Goal: Information Seeking & Learning: Learn about a topic

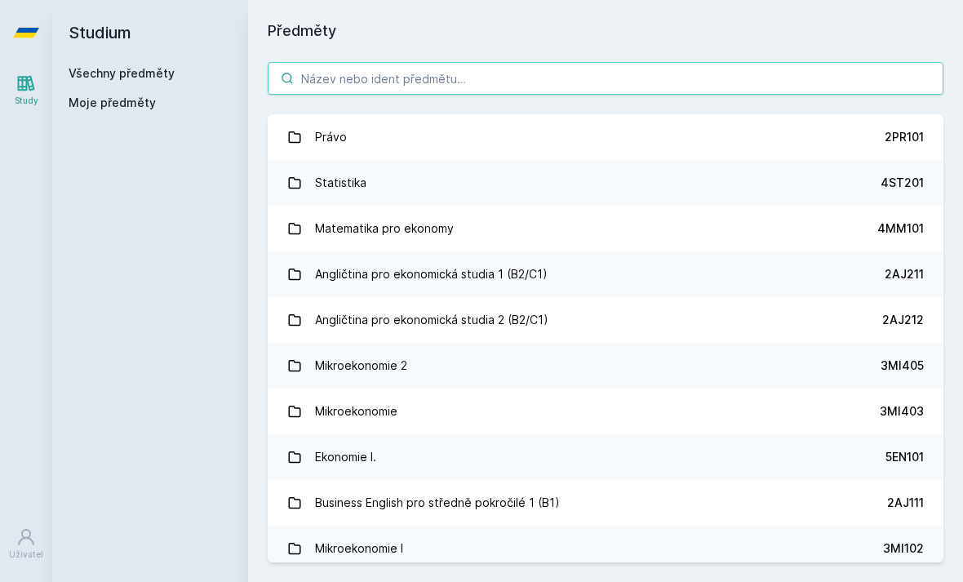
click at [619, 85] on input "search" at bounding box center [606, 78] width 676 height 33
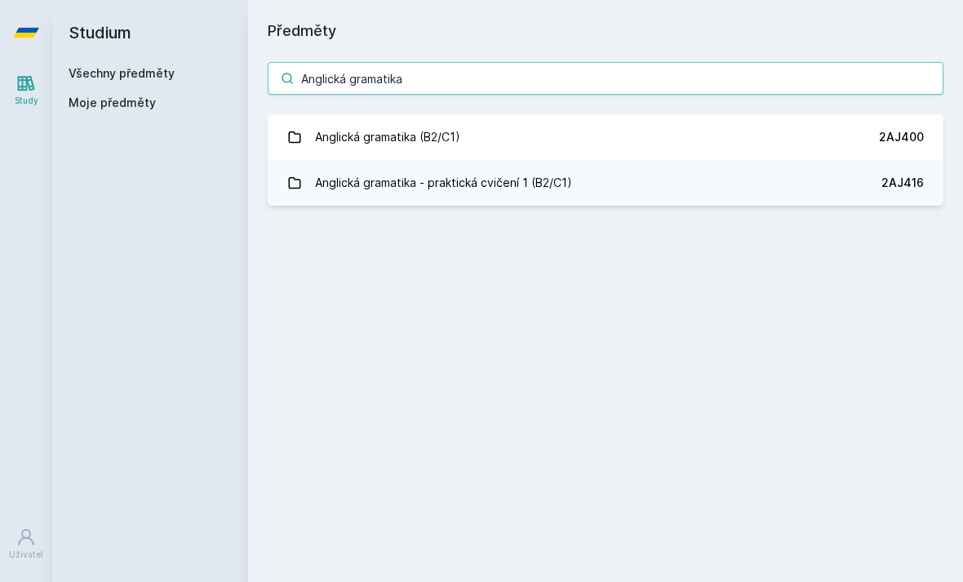
type input "Anglická gramatika"
click at [602, 135] on link "Anglická gramatika (B2/C1) 2AJ400" at bounding box center [606, 137] width 676 height 46
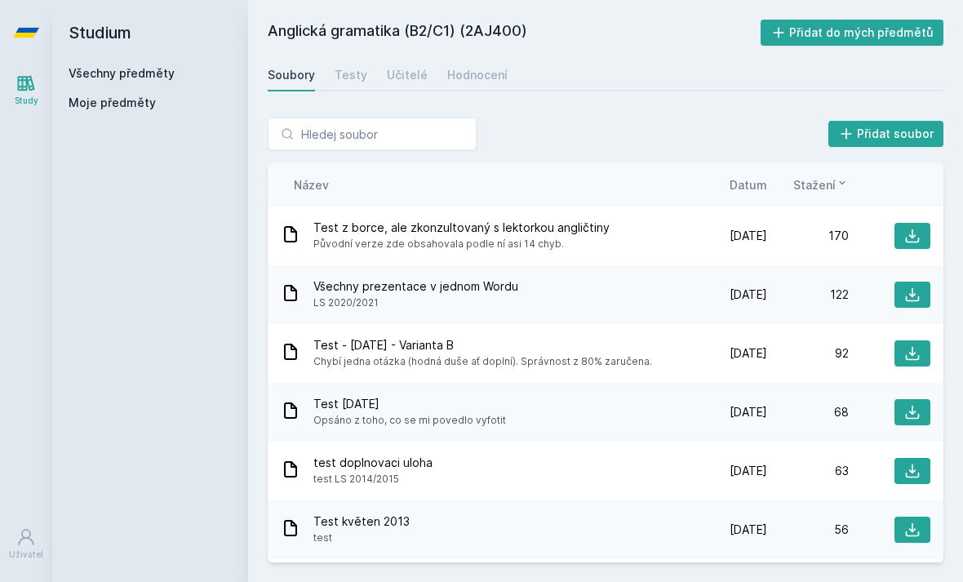
click at [335, 76] on div "Testy" at bounding box center [351, 75] width 33 height 16
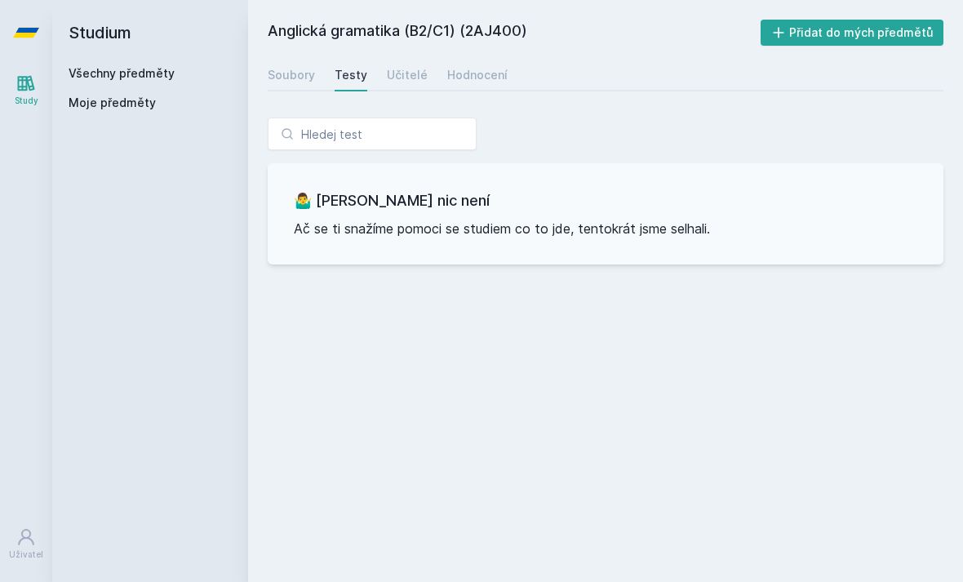
click at [402, 75] on div "Učitelé" at bounding box center [407, 75] width 41 height 16
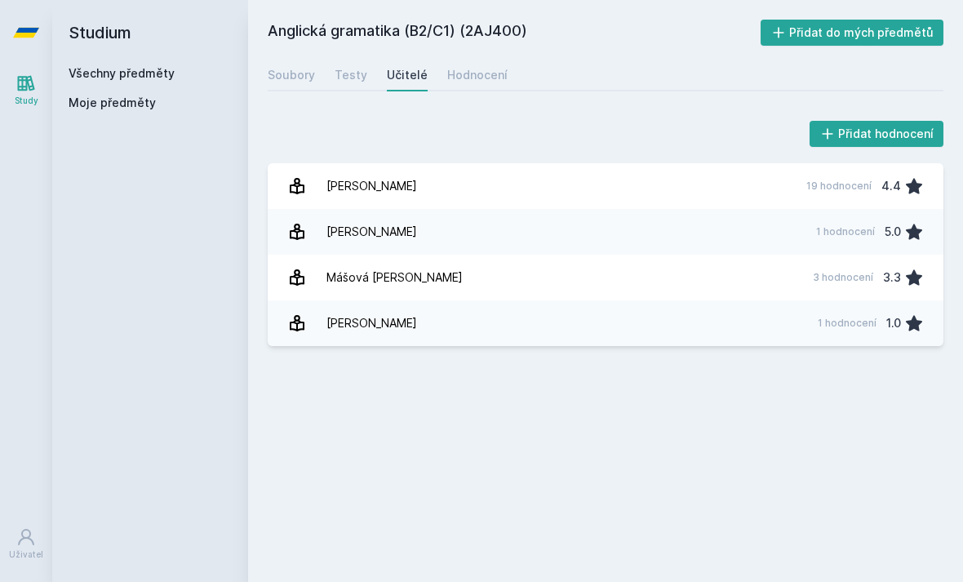
click at [380, 193] on div "[PERSON_NAME]" at bounding box center [372, 186] width 91 height 33
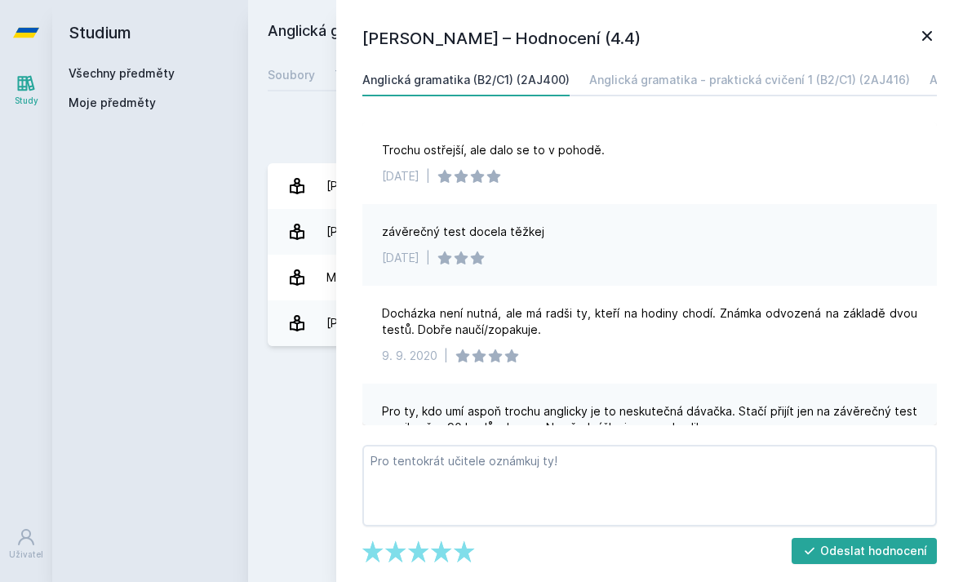
click at [278, 109] on div "Přidat hodnocení [PERSON_NAME] – Hodnocení (4.4) Anglická gramatika (B2/C1) (2A…" at bounding box center [605, 232] width 715 height 268
click at [282, 121] on div "Přidat hodnocení" at bounding box center [606, 134] width 676 height 33
click at [926, 29] on icon at bounding box center [928, 36] width 20 height 20
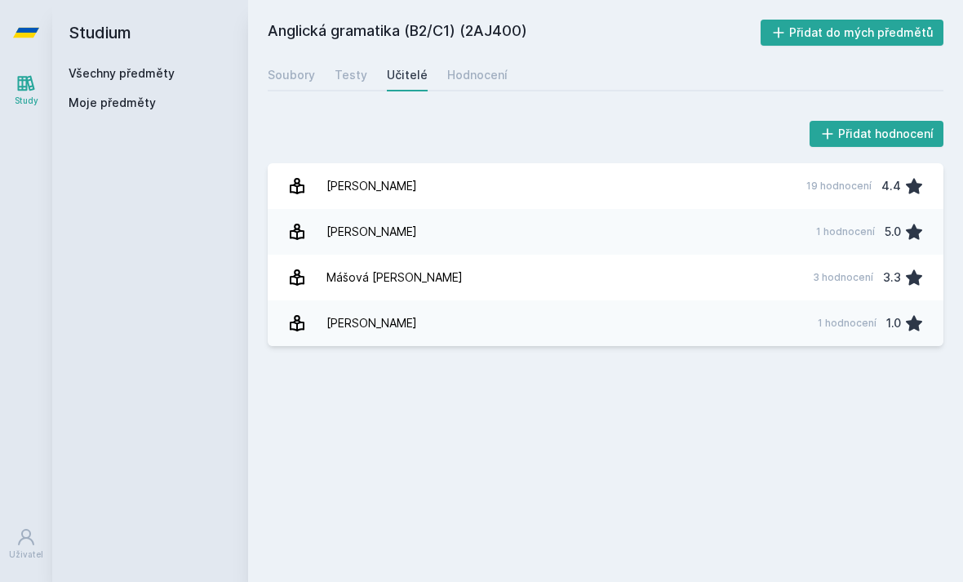
click at [476, 84] on link "Hodnocení" at bounding box center [477, 75] width 60 height 33
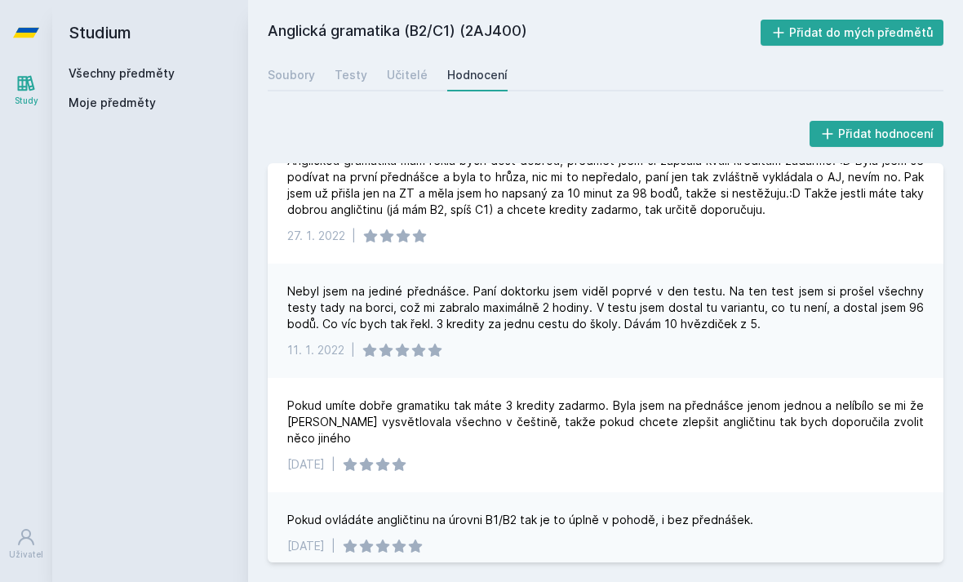
scroll to position [31, 0]
click at [351, 570] on div "Pokud ovládáte angličtinu na úrovni B1/B2 tak je to úplně v pohodě, i bez předn…" at bounding box center [606, 532] width 676 height 82
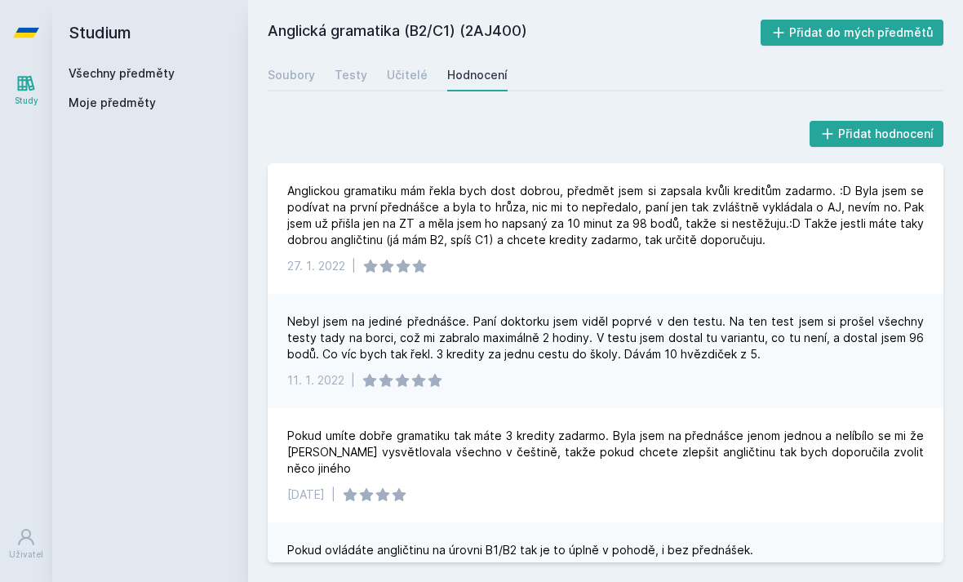
scroll to position [-2, 0]
click at [291, 87] on link "Soubory" at bounding box center [291, 75] width 47 height 33
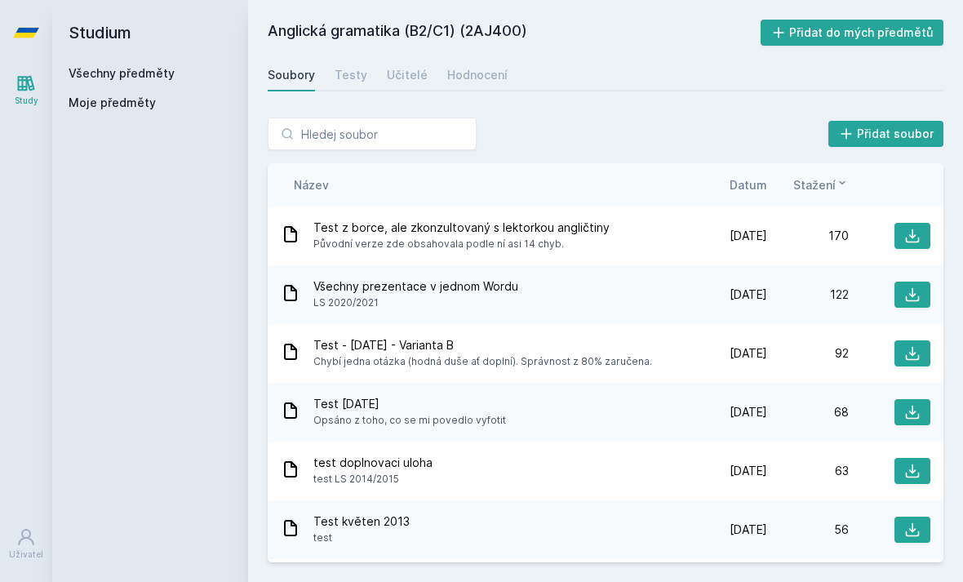
click at [286, 76] on div "Soubory" at bounding box center [291, 75] width 47 height 16
click at [343, 82] on div "Testy" at bounding box center [351, 75] width 33 height 16
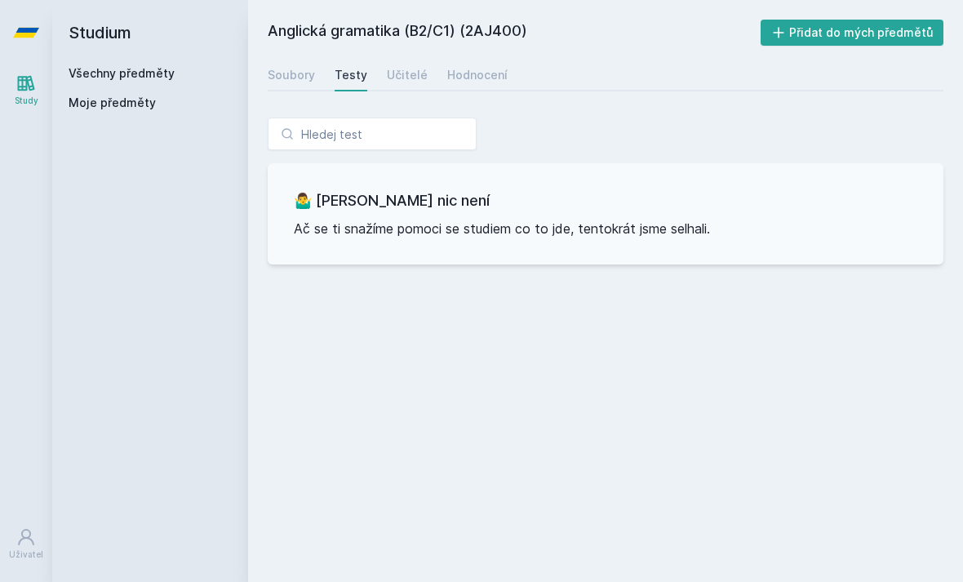
click at [294, 77] on div "Soubory" at bounding box center [291, 75] width 47 height 16
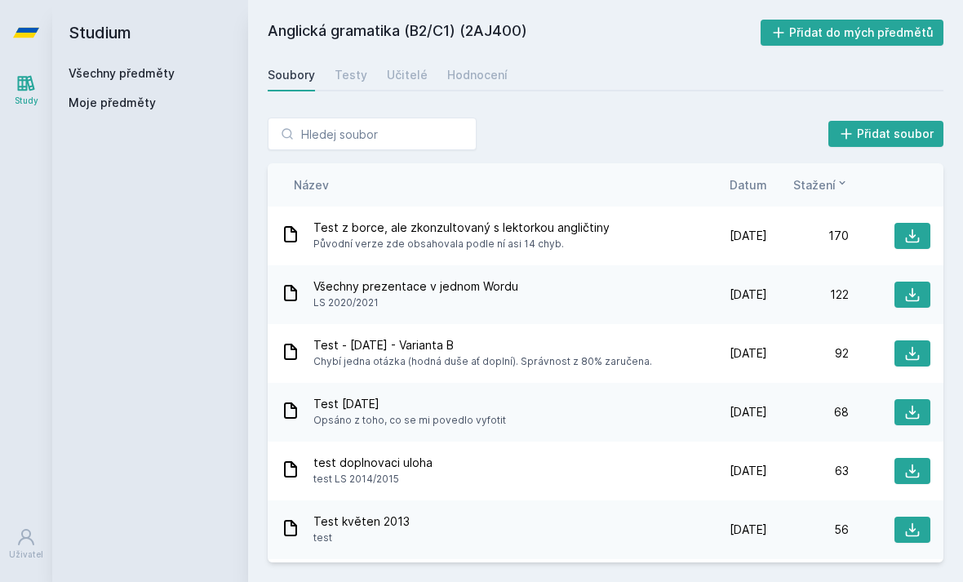
click at [829, 189] on span "Stažení" at bounding box center [814, 184] width 42 height 17
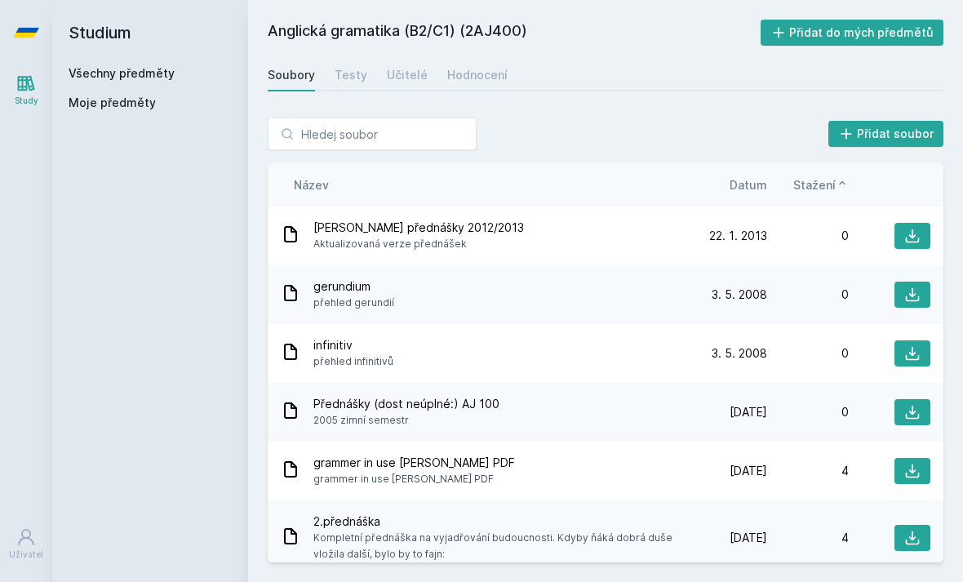
click at [827, 187] on span "Stažení" at bounding box center [814, 184] width 42 height 17
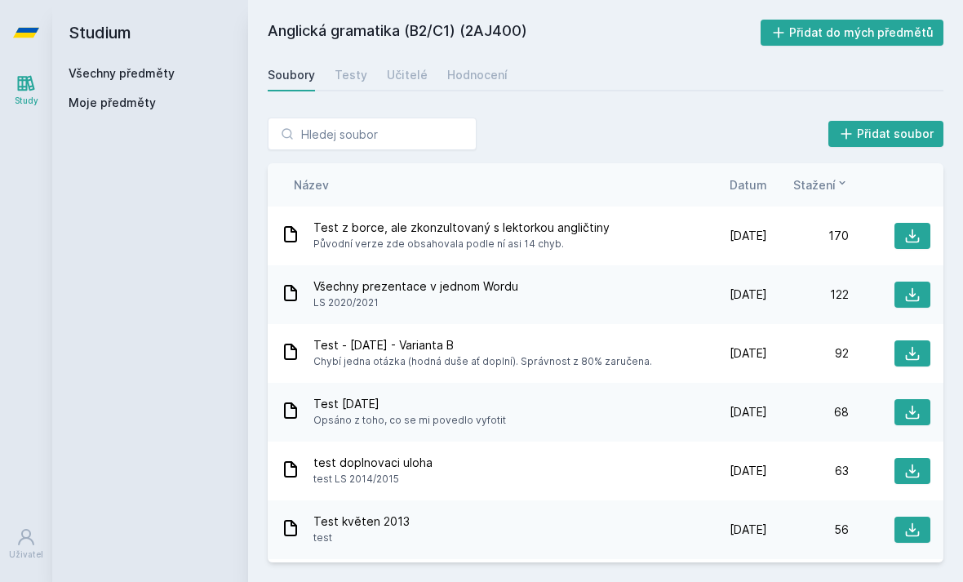
click at [825, 186] on span "Stažení" at bounding box center [814, 184] width 42 height 17
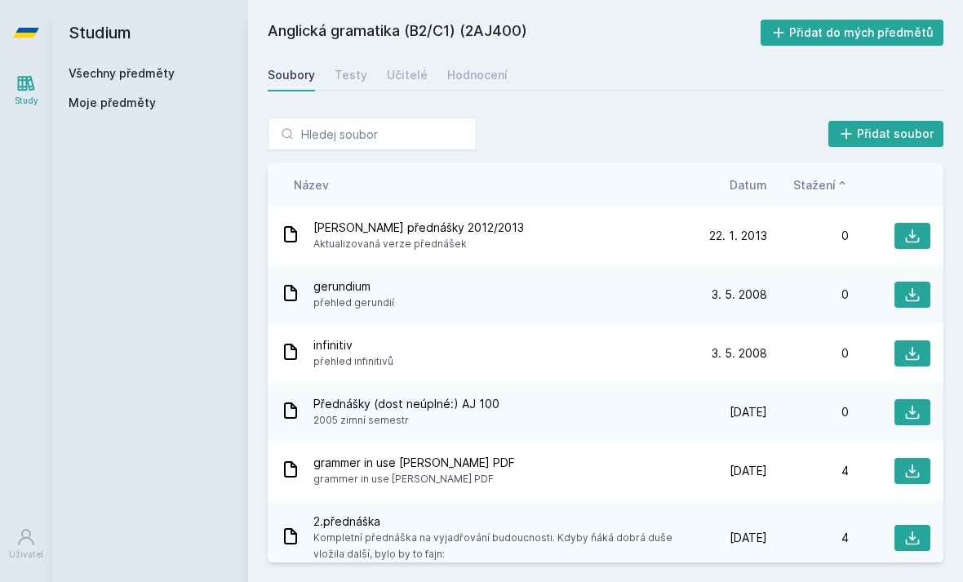
click at [758, 180] on span "Datum" at bounding box center [749, 184] width 38 height 17
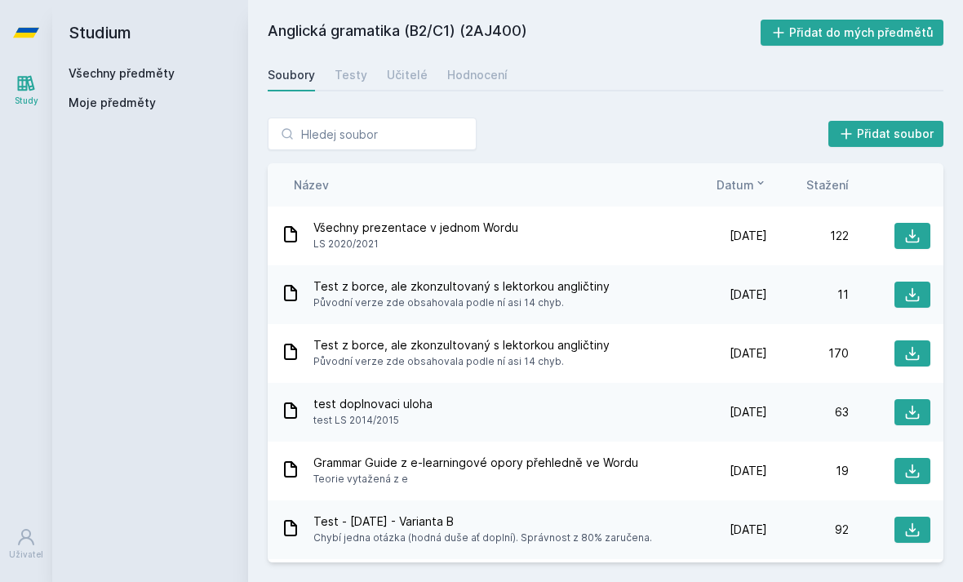
click at [762, 179] on icon at bounding box center [760, 182] width 13 height 13
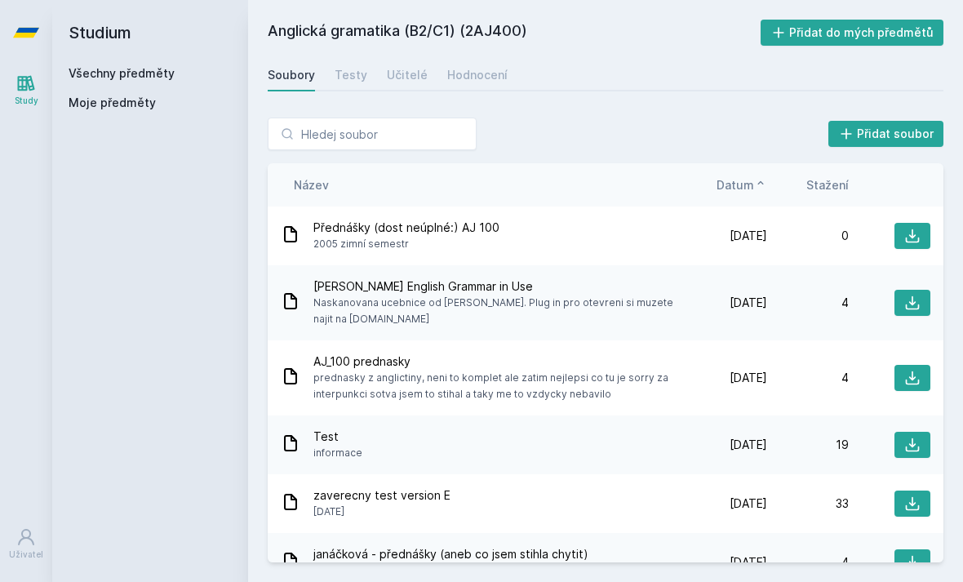
click at [760, 184] on icon at bounding box center [760, 182] width 13 height 13
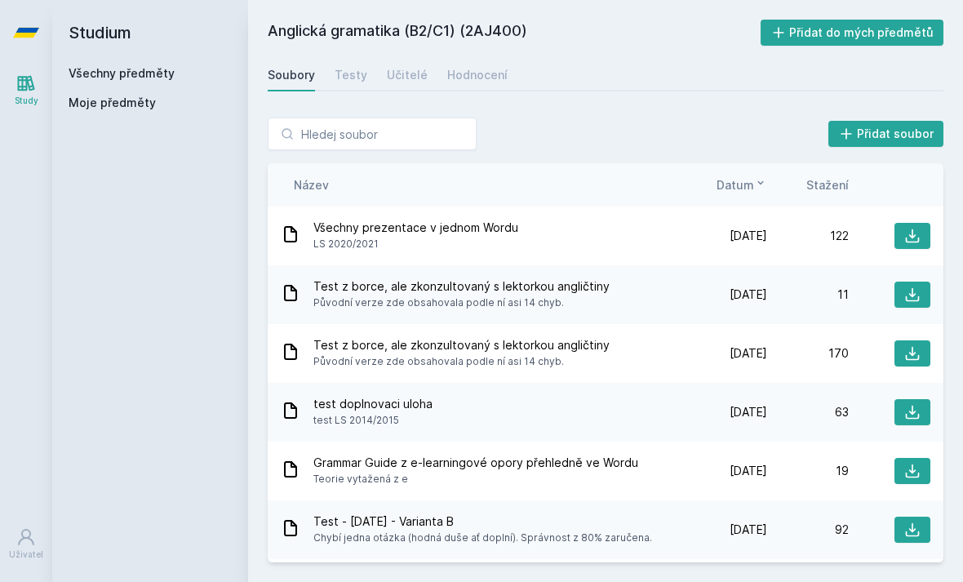
click at [109, 75] on link "Všechny předměty" at bounding box center [122, 73] width 106 height 14
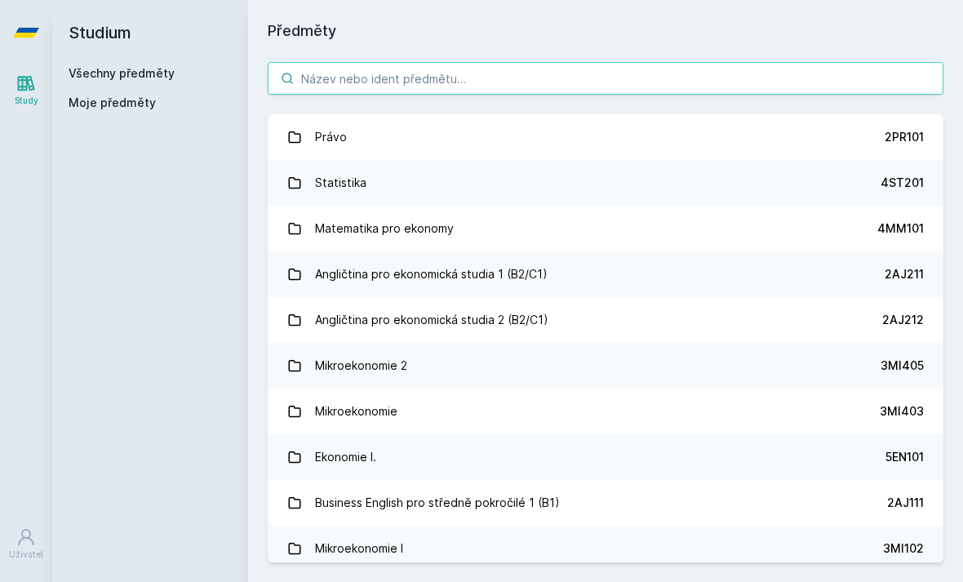
click at [312, 73] on input "search" at bounding box center [606, 78] width 676 height 33
click at [326, 87] on input "search" at bounding box center [606, 78] width 676 height 33
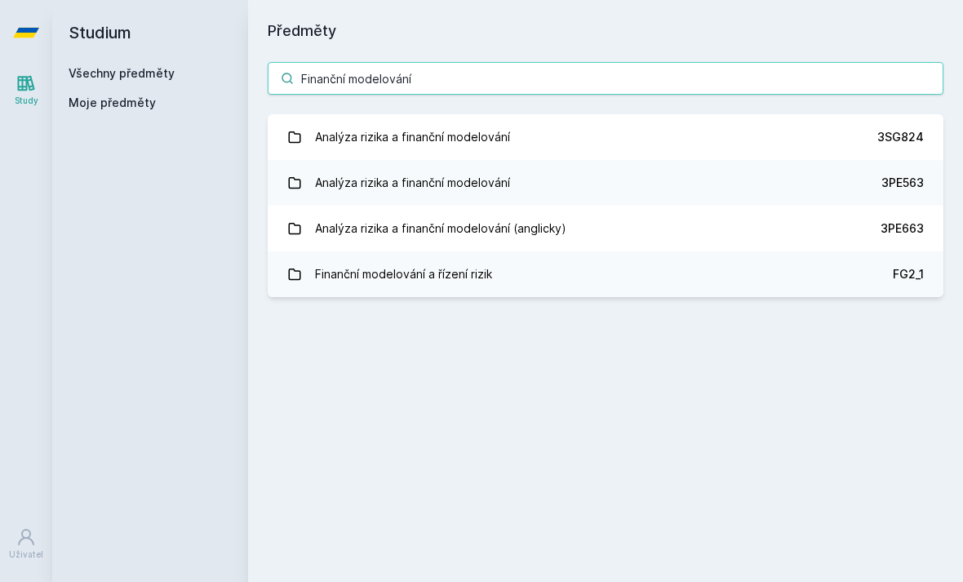
type input "Finanční modelování"
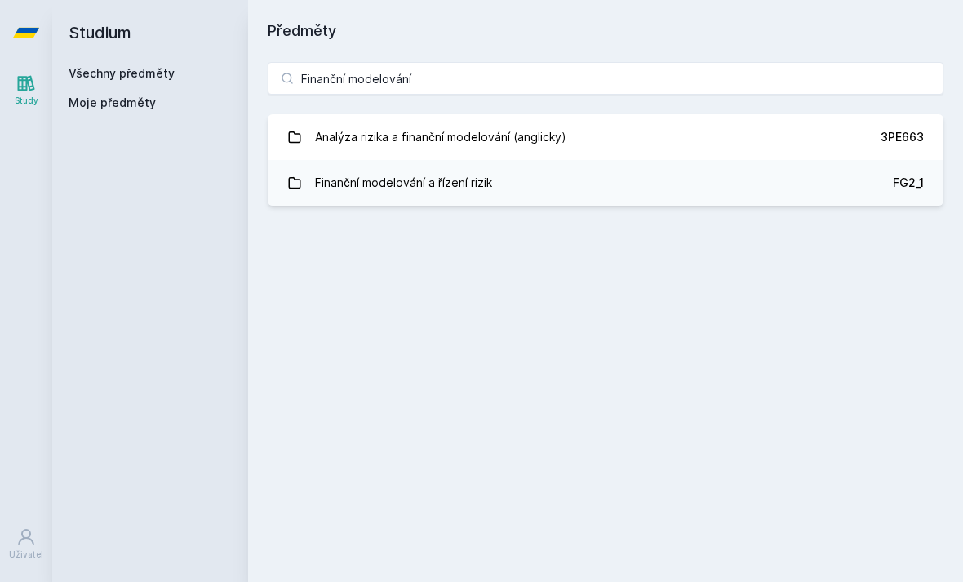
click at [691, 123] on link "Analýza rizika a finanční modelování (anglicky) 3PE663" at bounding box center [606, 137] width 676 height 46
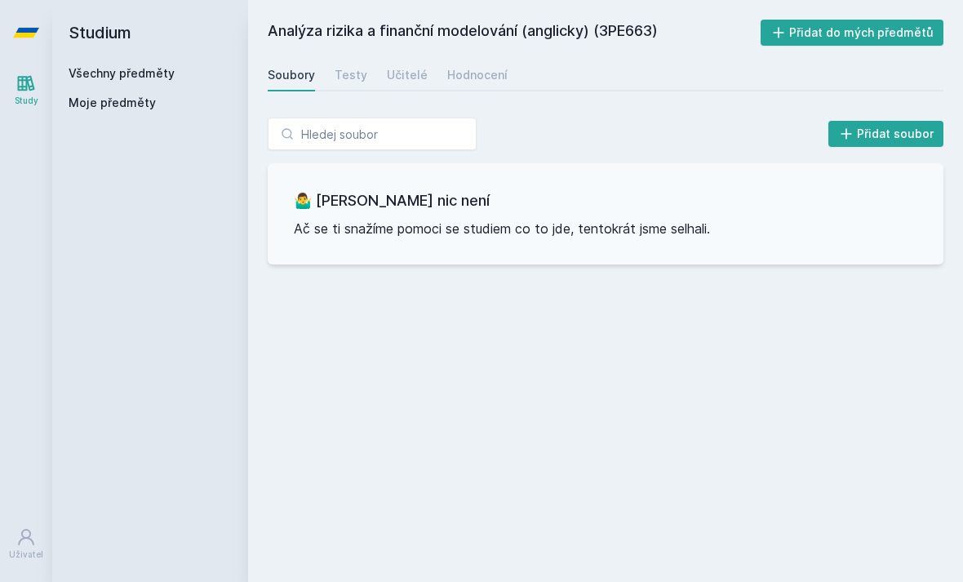
click at [95, 103] on span "Moje předměty" at bounding box center [112, 103] width 87 height 16
click at [97, 69] on link "Všechny předměty" at bounding box center [122, 73] width 106 height 14
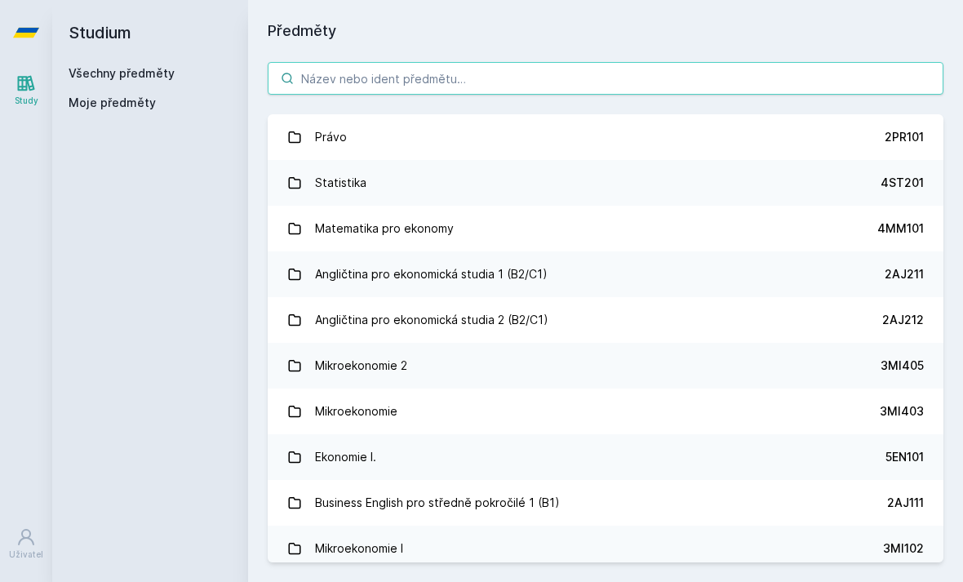
click at [325, 81] on input "search" at bounding box center [606, 78] width 676 height 33
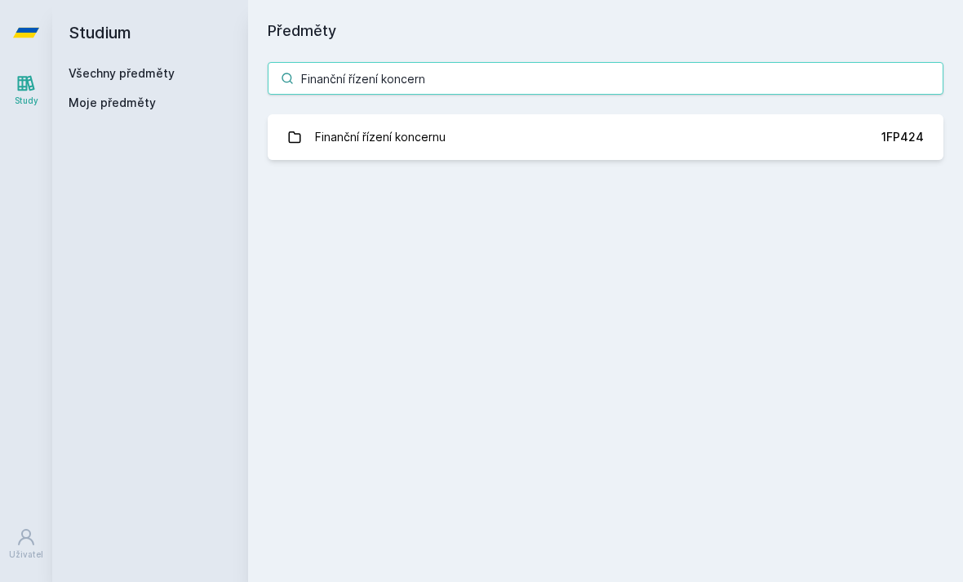
type input "Finanční řízení koncernu"
click at [355, 148] on div "Finanční řízení koncernu" at bounding box center [380, 137] width 131 height 33
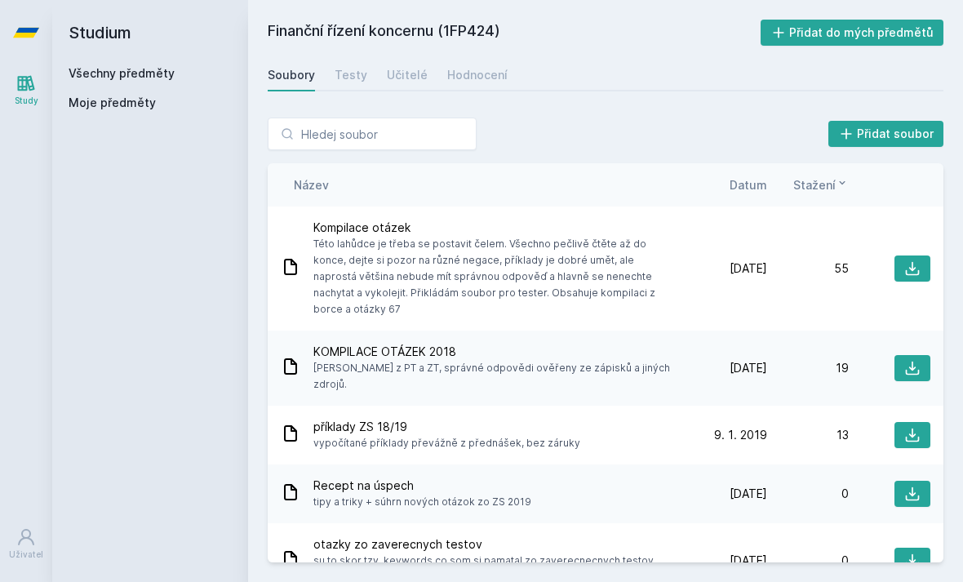
click at [752, 193] on span "Datum" at bounding box center [749, 184] width 38 height 17
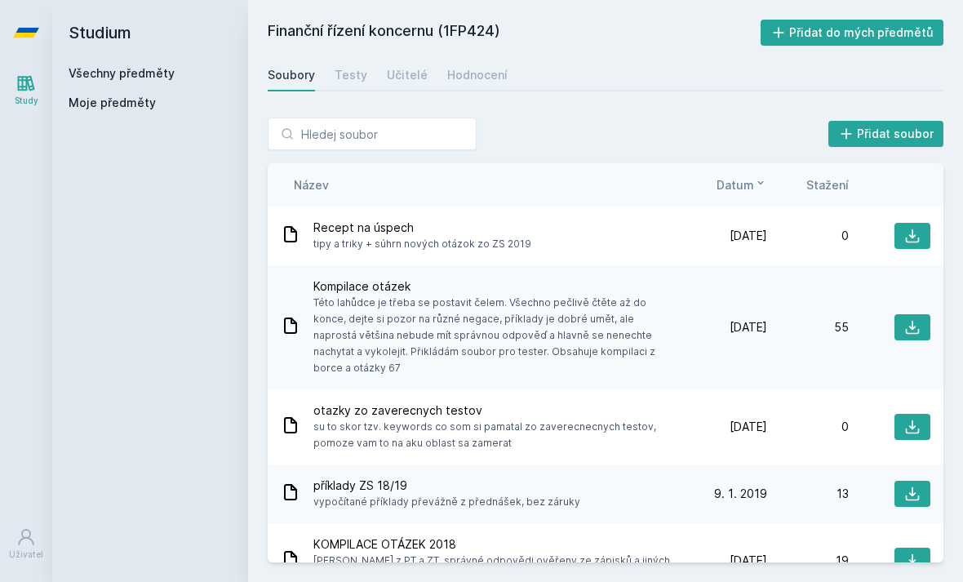
click at [338, 74] on div "Testy" at bounding box center [351, 75] width 33 height 16
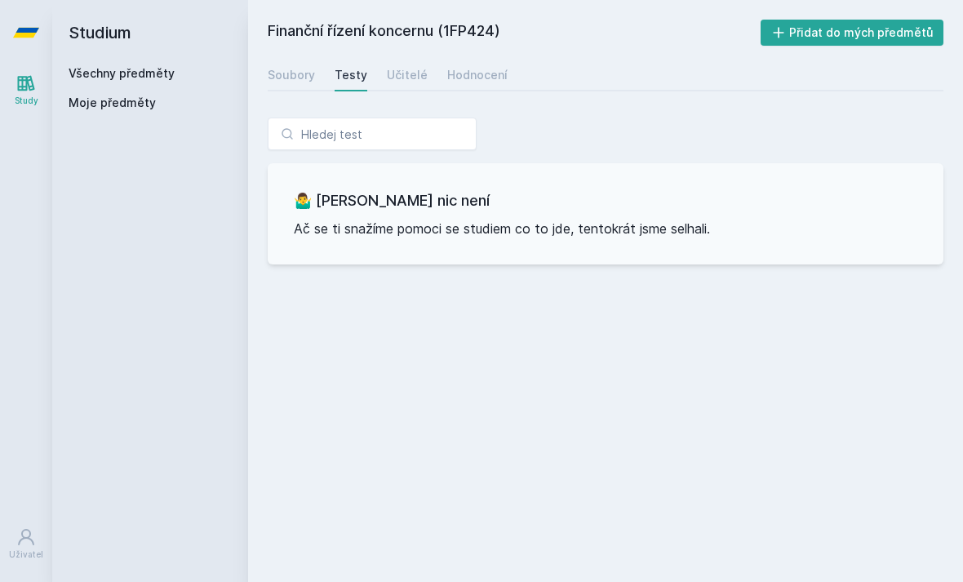
click at [387, 87] on link "Učitelé" at bounding box center [407, 75] width 41 height 33
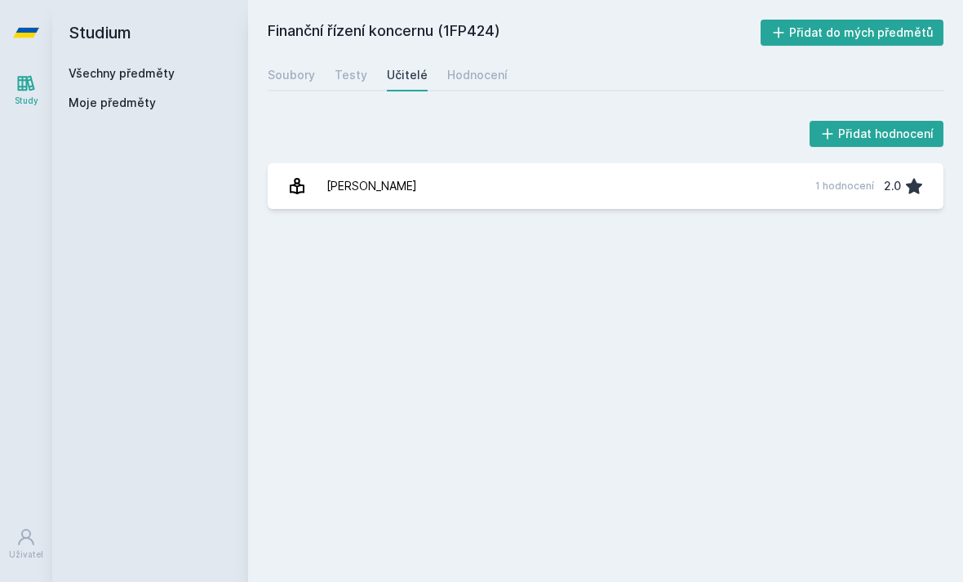
click at [462, 73] on div "Hodnocení" at bounding box center [477, 75] width 60 height 16
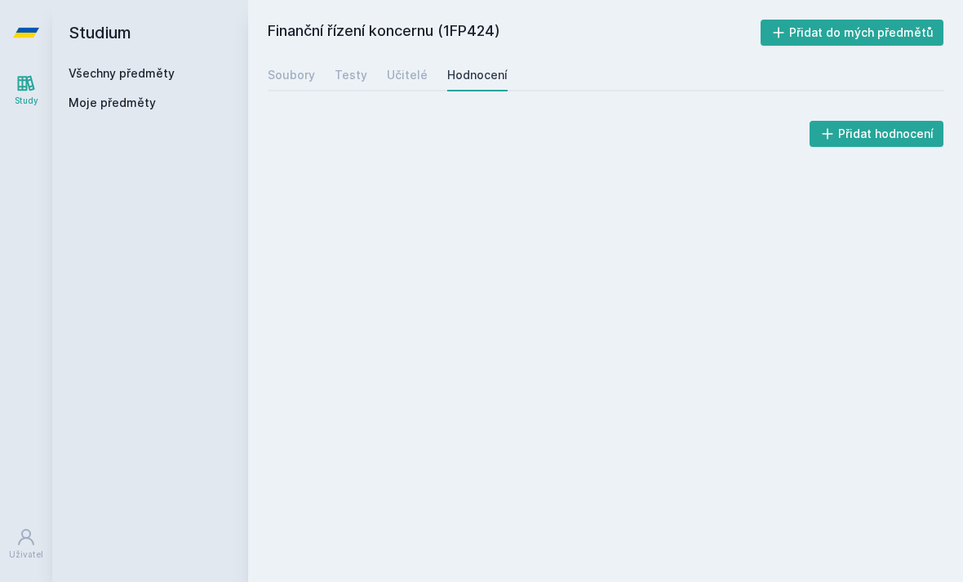
click at [281, 79] on div "Soubory" at bounding box center [291, 75] width 47 height 16
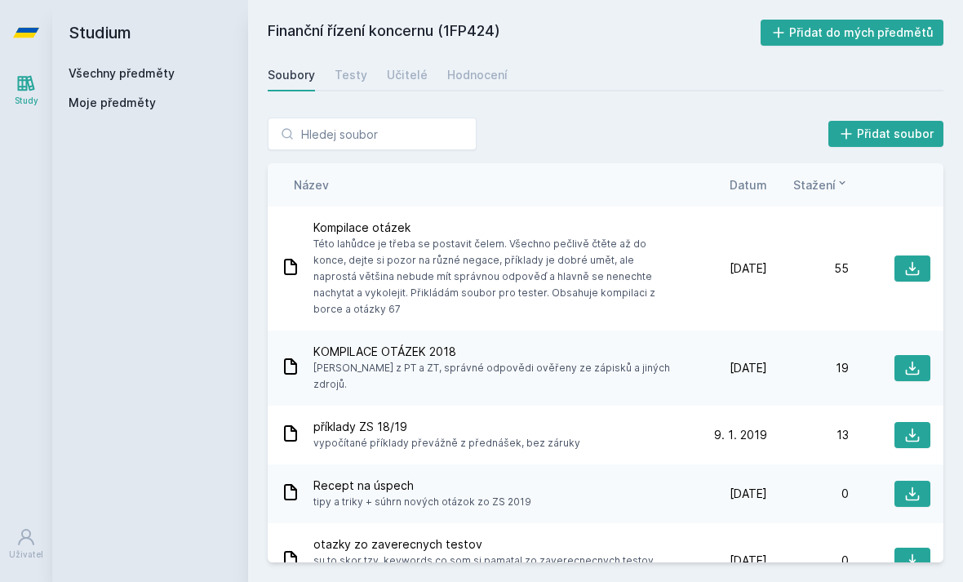
click at [434, 78] on div "Soubory Testy Učitelé Hodnocení" at bounding box center [606, 75] width 676 height 33
click at [455, 80] on div "Hodnocení" at bounding box center [477, 75] width 60 height 16
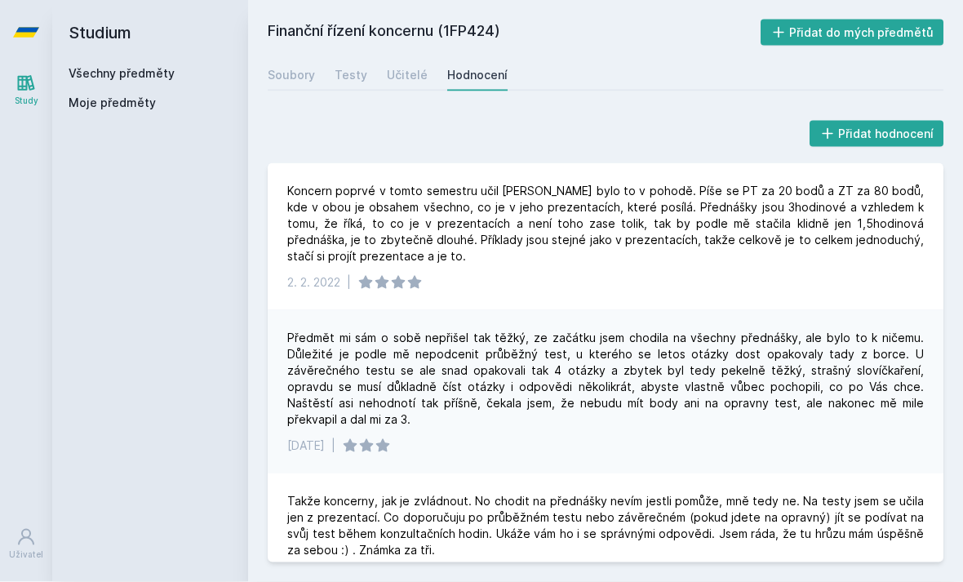
scroll to position [5, 0]
click at [287, 67] on div "Soubory" at bounding box center [291, 75] width 47 height 16
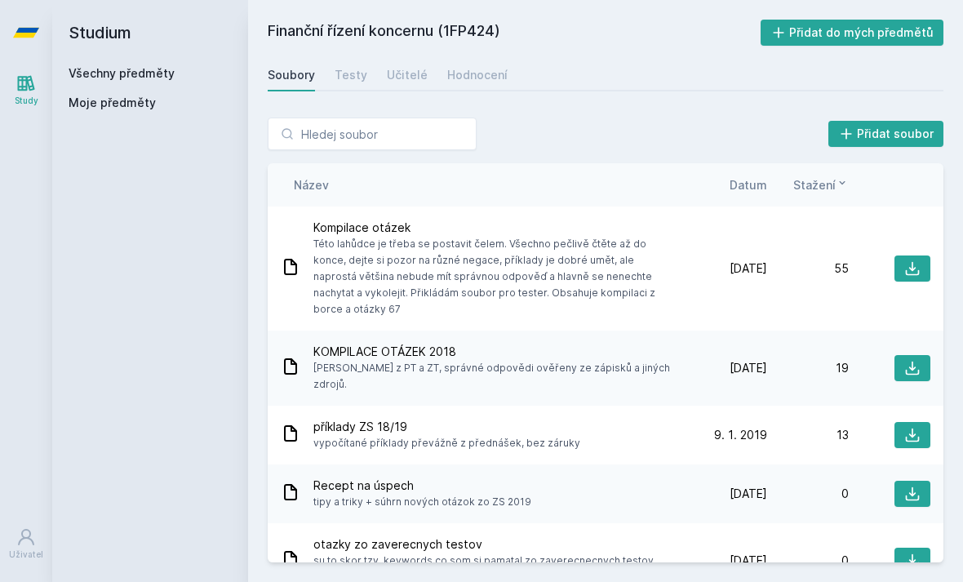
click at [102, 68] on link "Všechny předměty" at bounding box center [122, 73] width 106 height 14
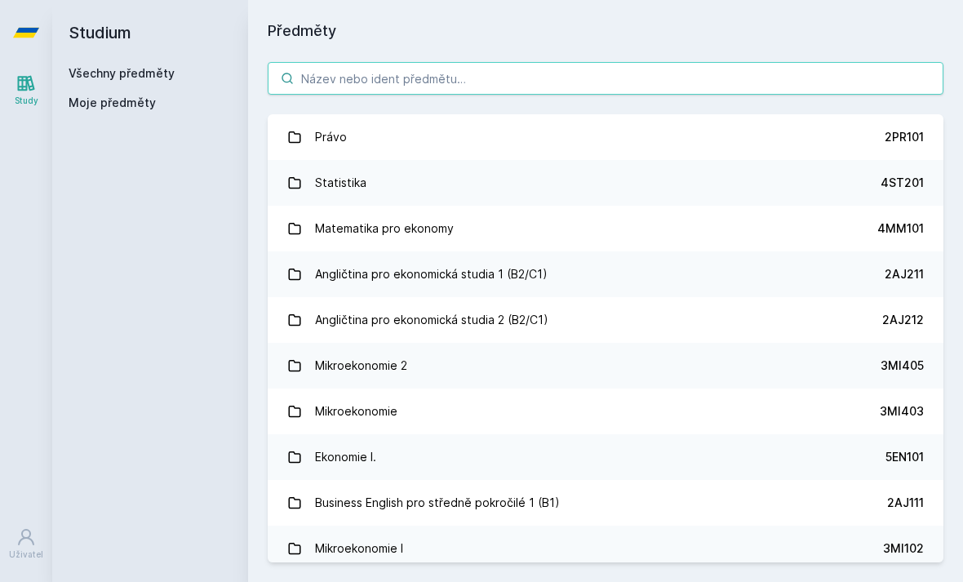
click at [651, 74] on input "search" at bounding box center [606, 78] width 676 height 33
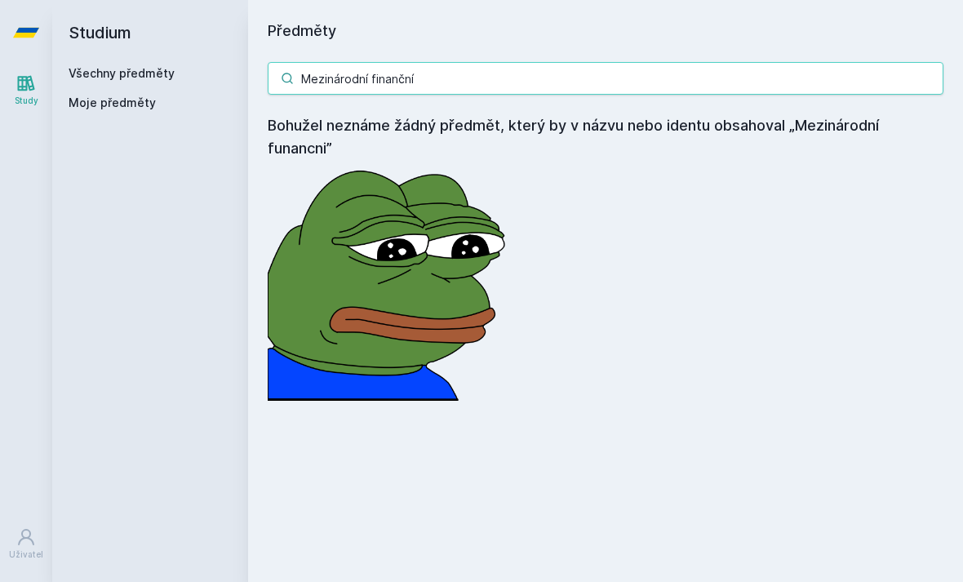
type input "Mezinárodní finanční"
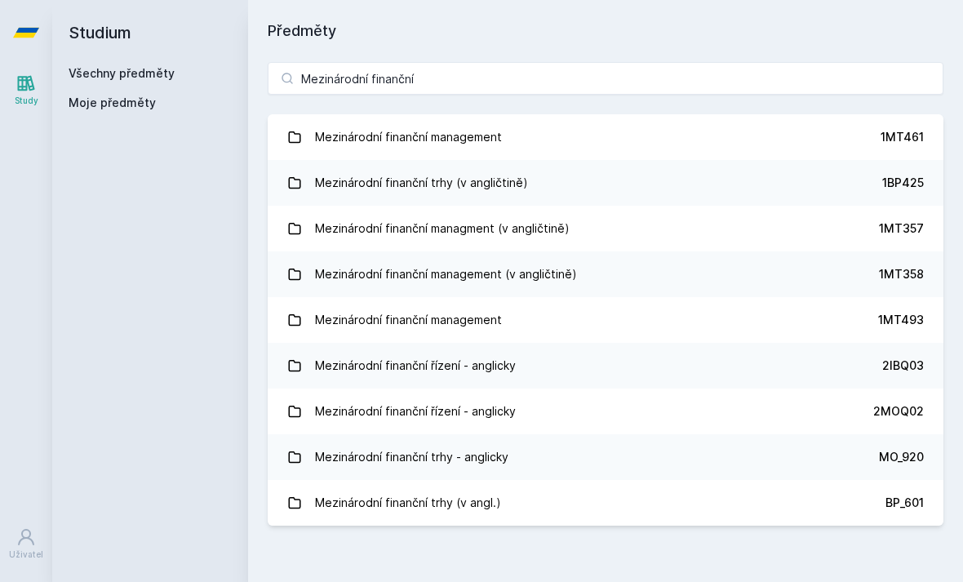
click at [825, 130] on link "Mezinárodní finanční management 1MT461" at bounding box center [606, 137] width 676 height 46
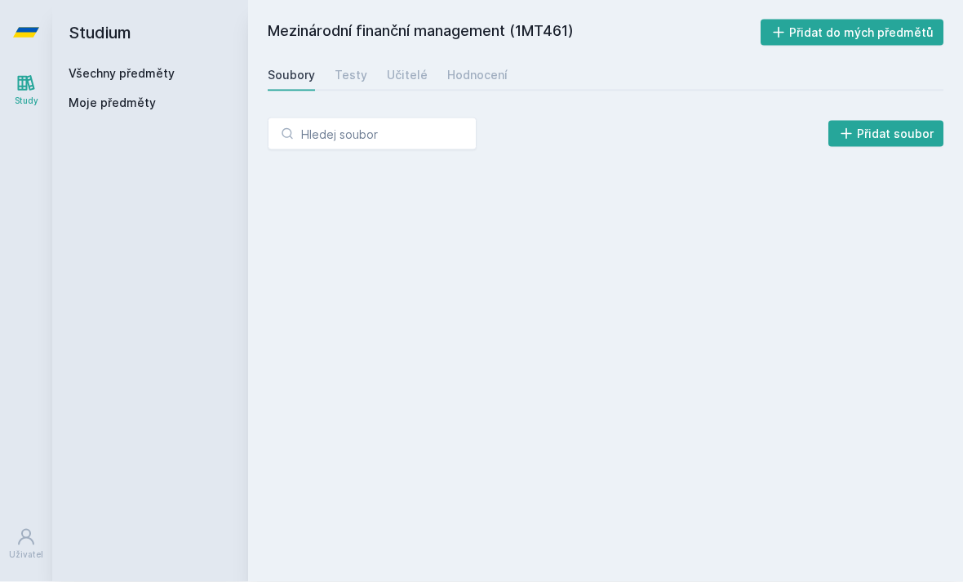
scroll to position [5, 0]
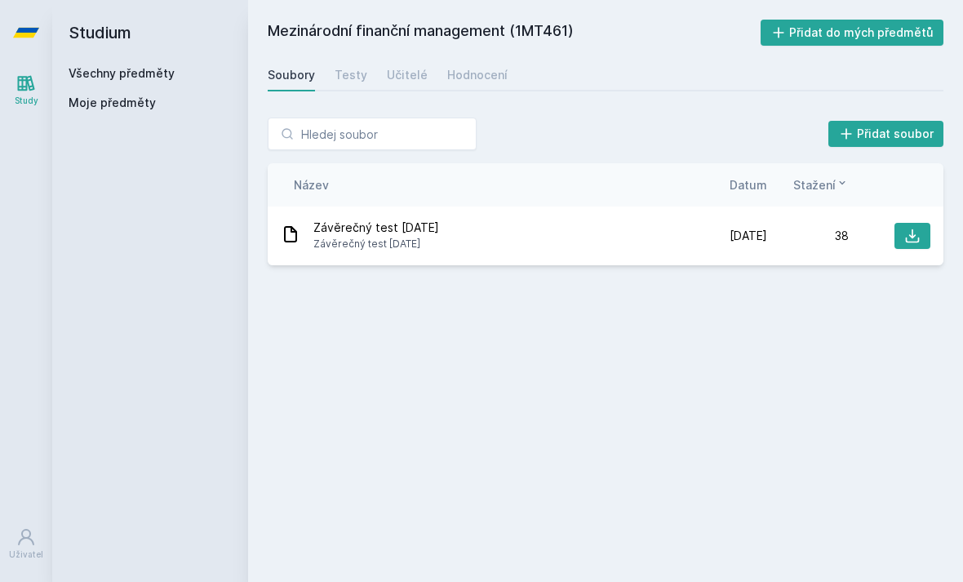
click at [338, 84] on link "Testy" at bounding box center [351, 75] width 33 height 33
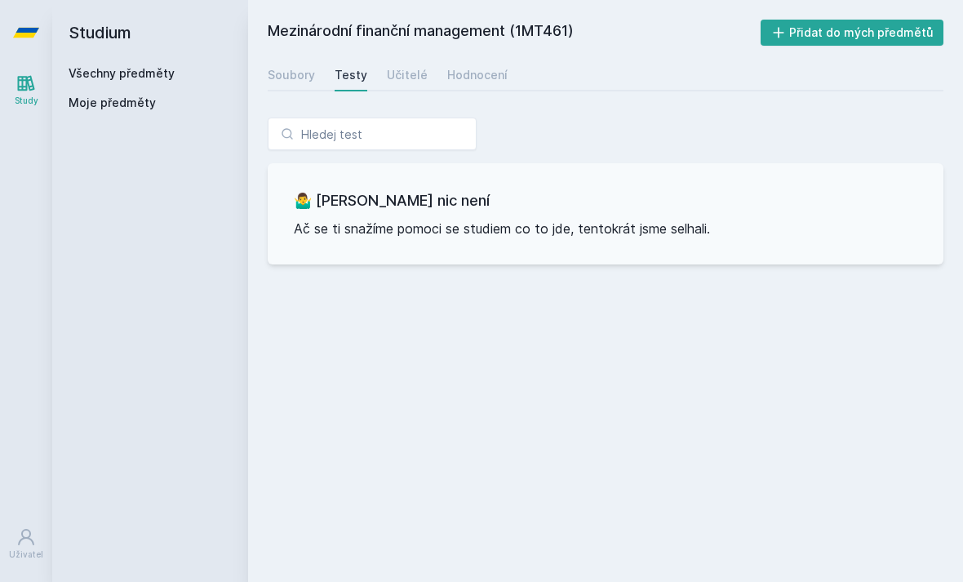
click at [392, 67] on div "Učitelé" at bounding box center [407, 75] width 41 height 16
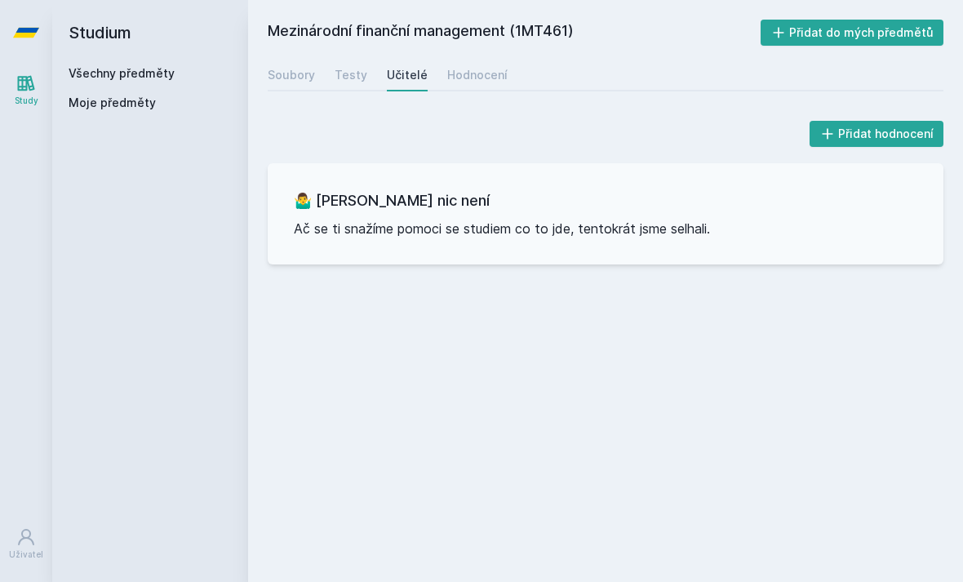
click at [462, 73] on div "Hodnocení" at bounding box center [477, 75] width 60 height 16
